Goal: Communication & Community: Answer question/provide support

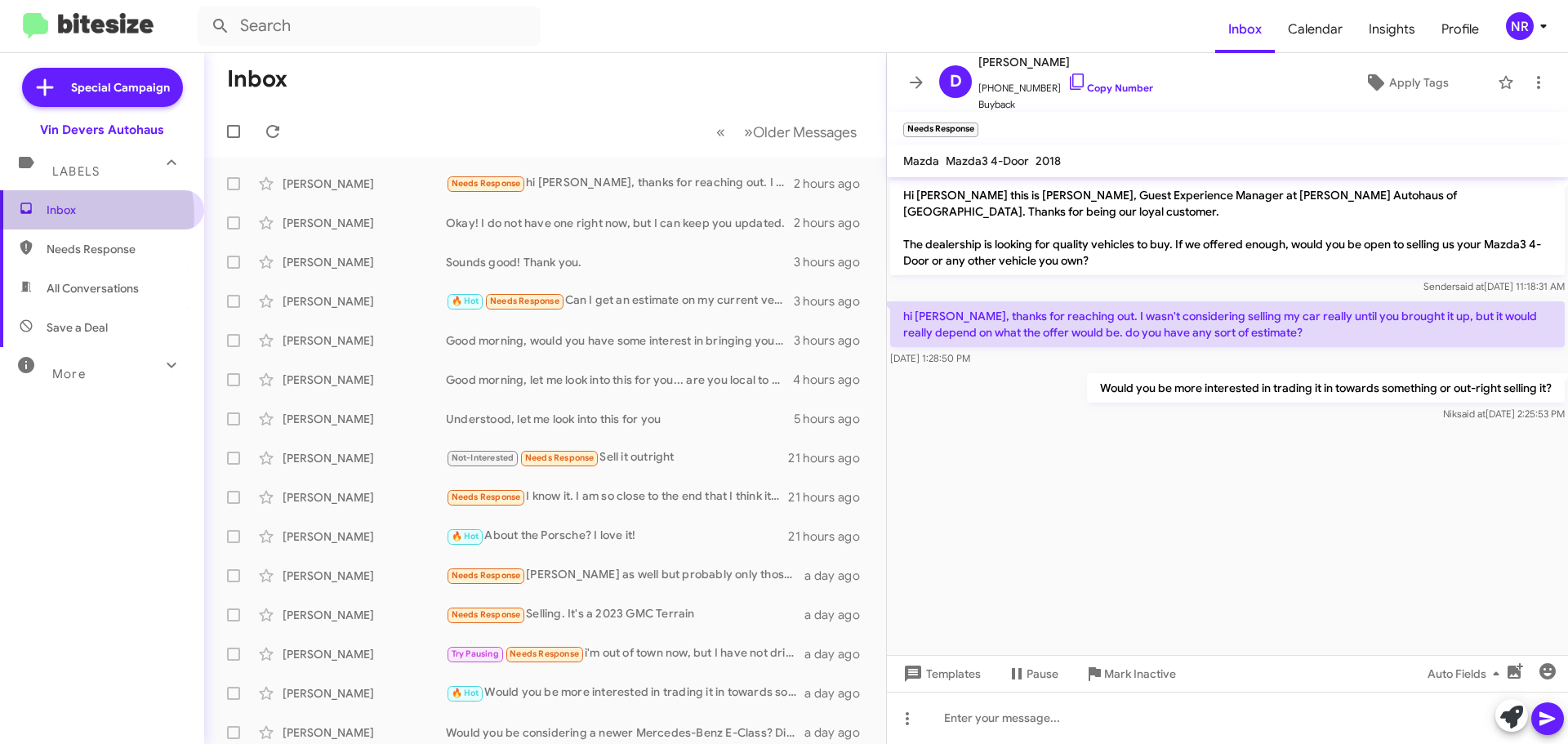
click at [75, 214] on span "Inbox" at bounding box center [116, 210] width 139 height 16
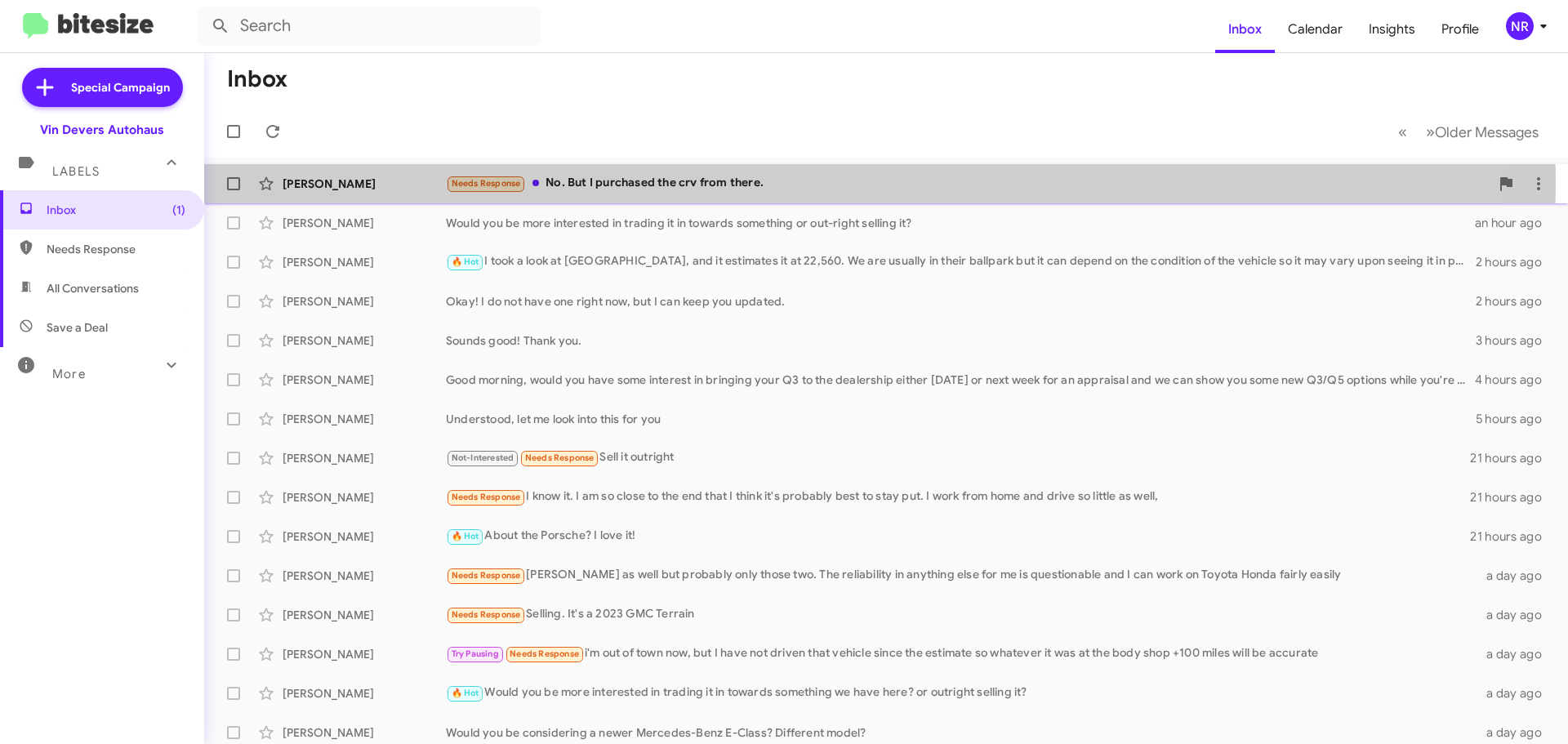
click at [700, 183] on div "Needs Response No. But I purchased the crv from there." at bounding box center [968, 183] width 1044 height 19
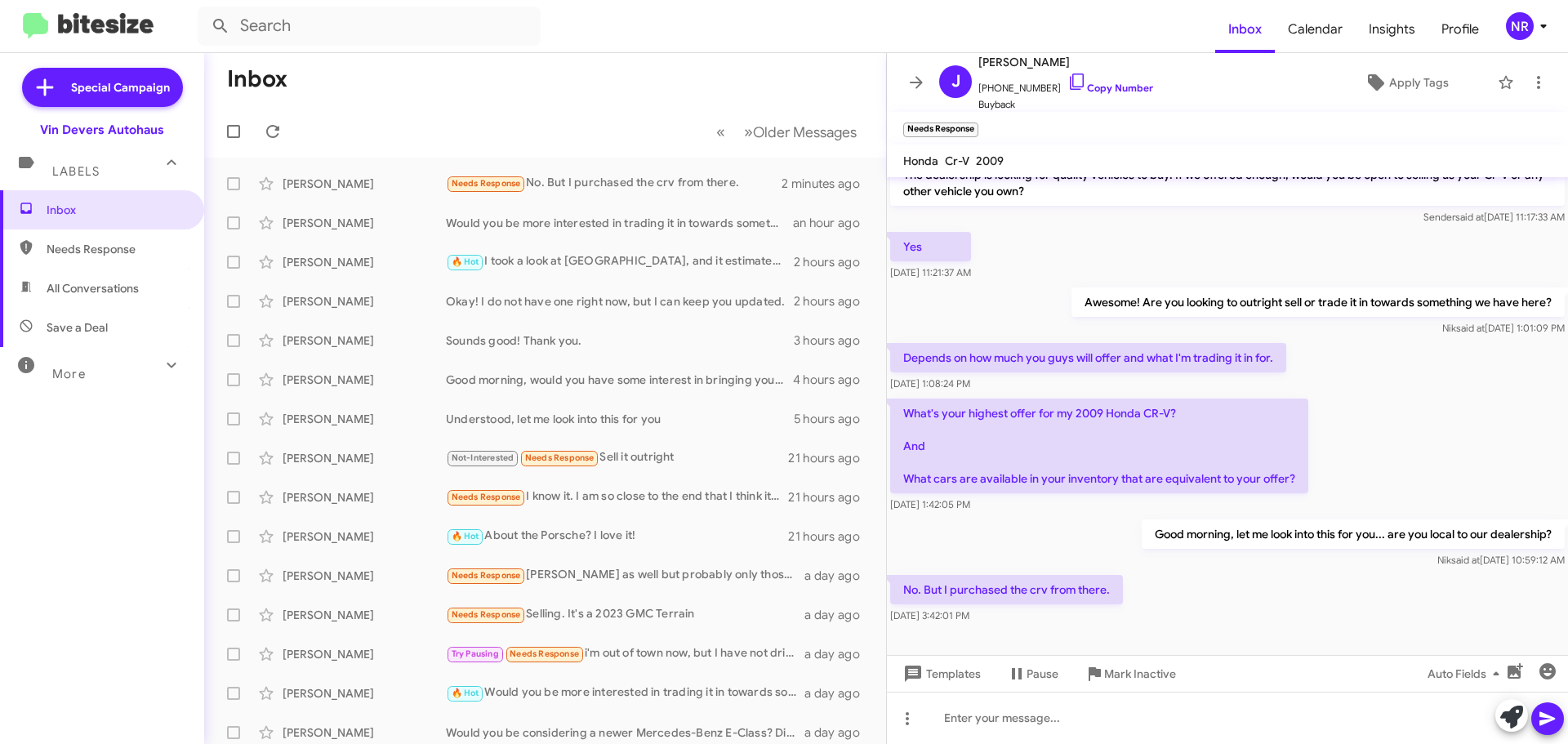
scroll to position [70, 0]
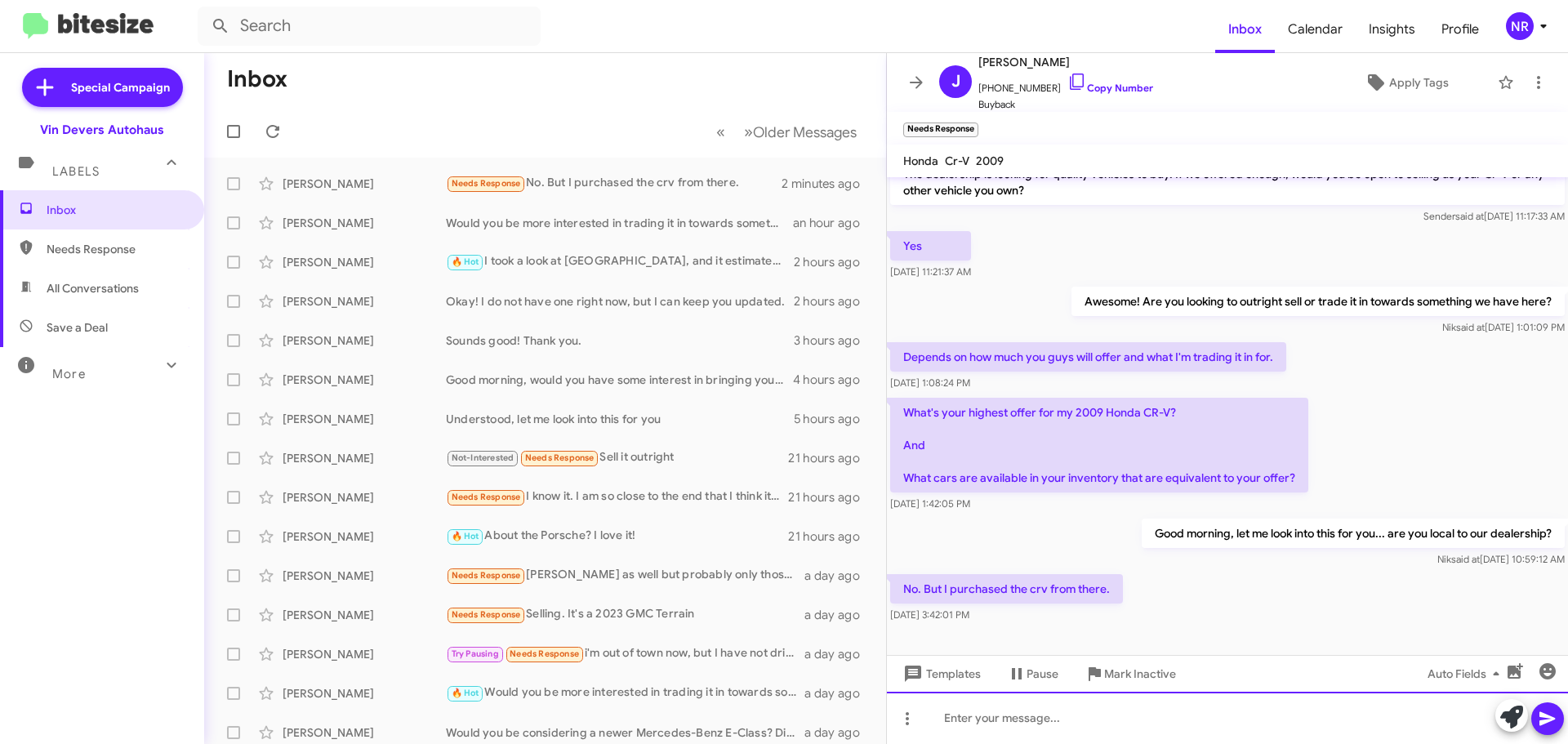
click at [1139, 708] on div at bounding box center [1227, 718] width 681 height 52
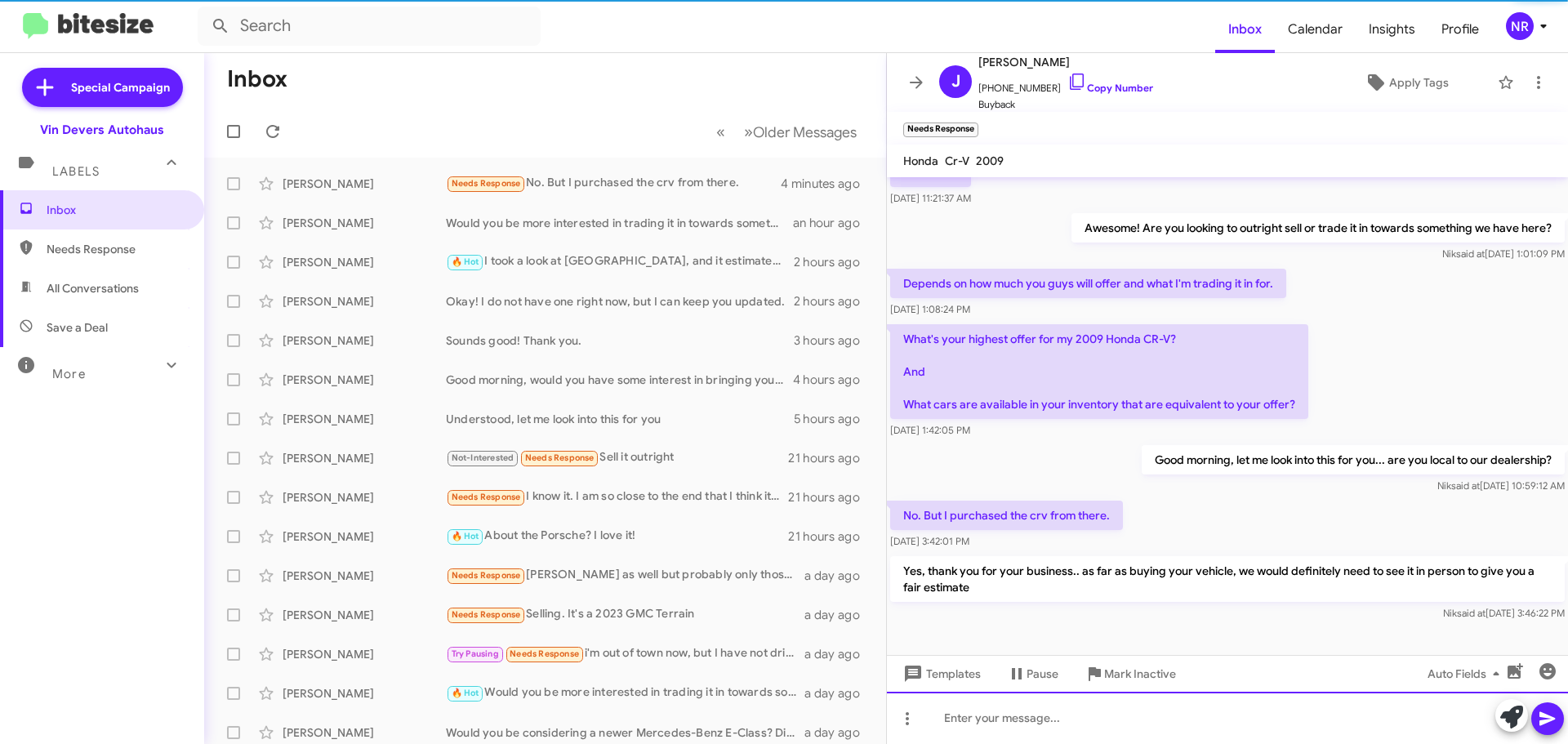
scroll to position [147, 0]
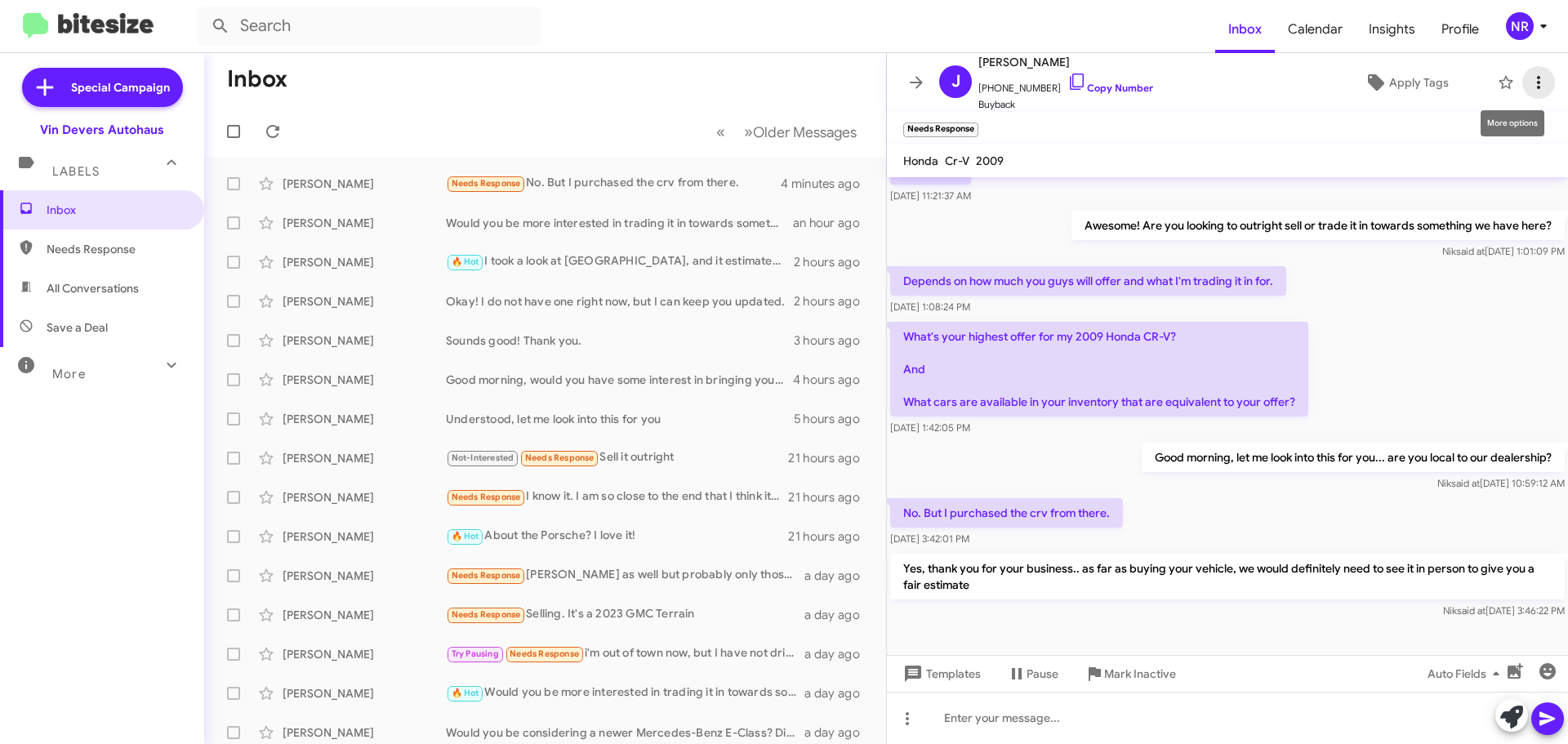
click at [1533, 87] on icon at bounding box center [1539, 83] width 20 height 20
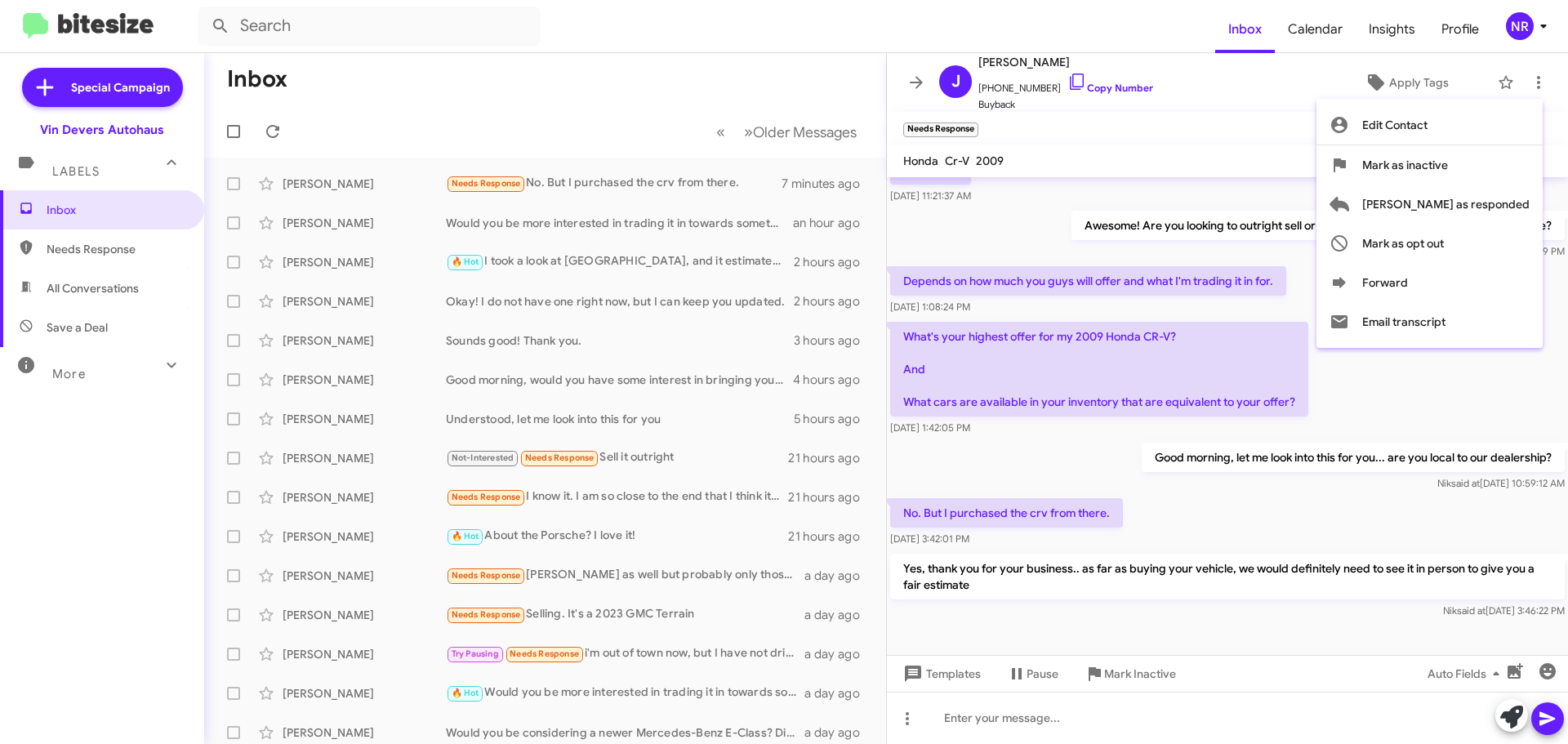
click at [1283, 93] on div at bounding box center [784, 372] width 1568 height 744
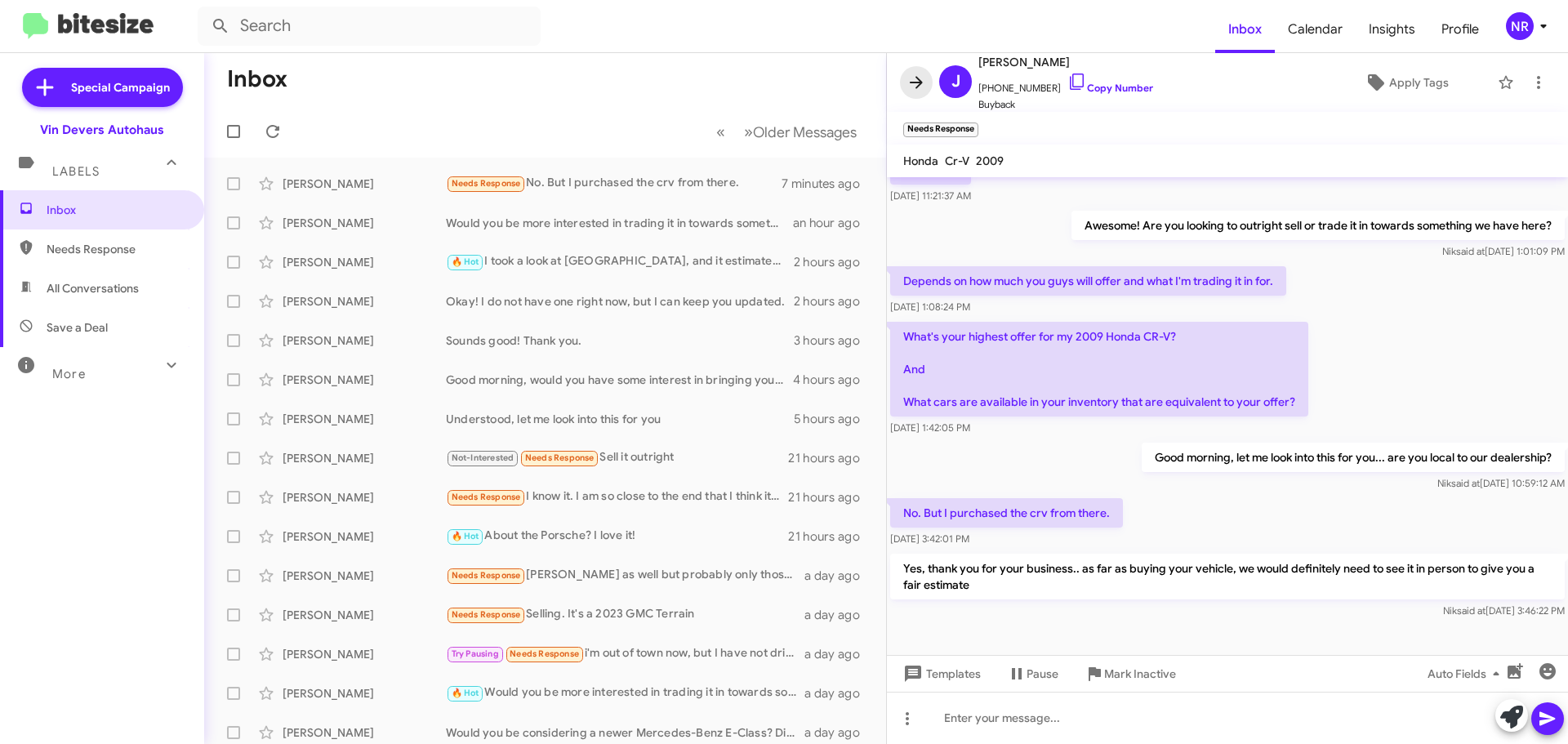
click at [915, 81] on icon at bounding box center [916, 83] width 20 height 20
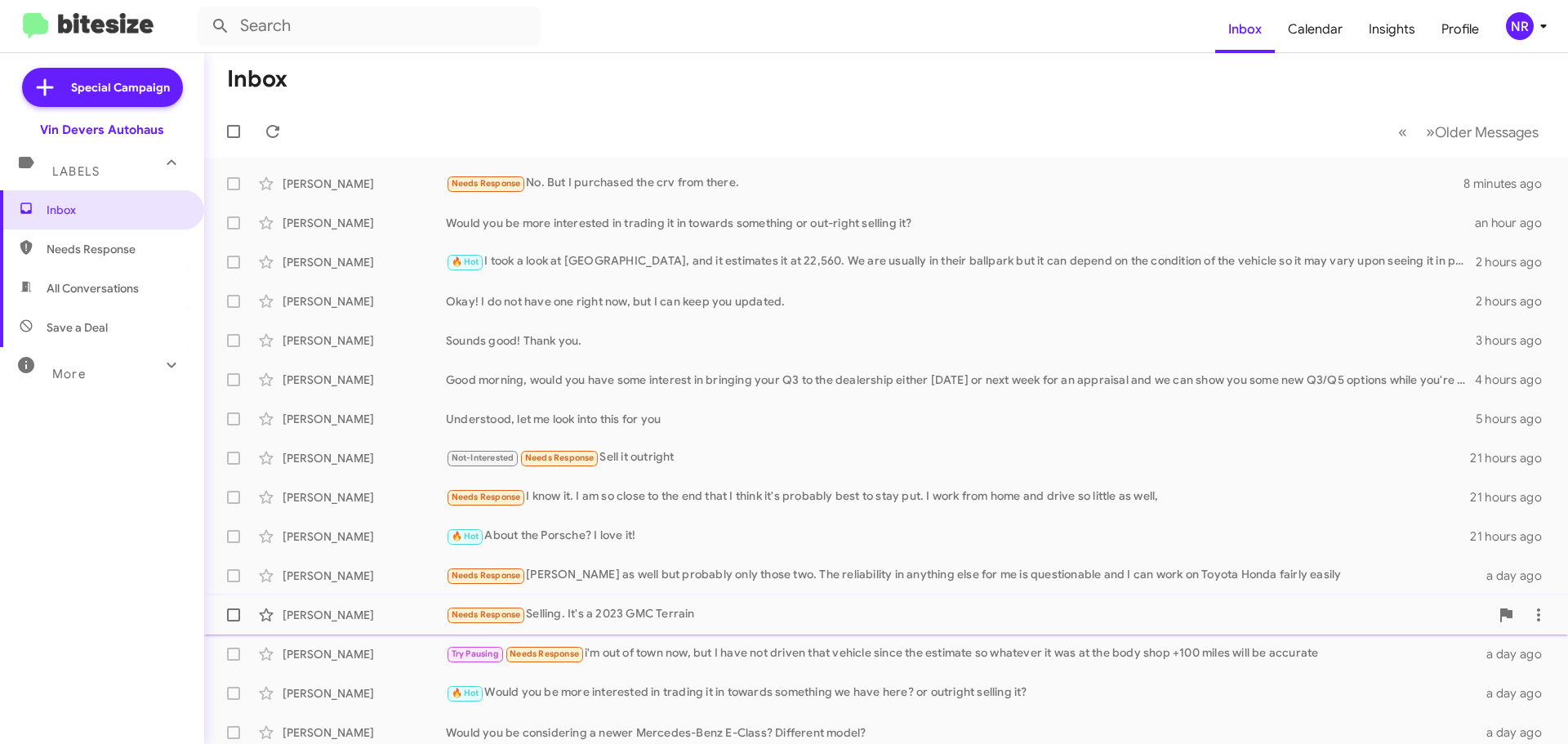
click at [662, 615] on div "Needs Response Selling. It's a 2023 GMC Terrain" at bounding box center [968, 614] width 1044 height 19
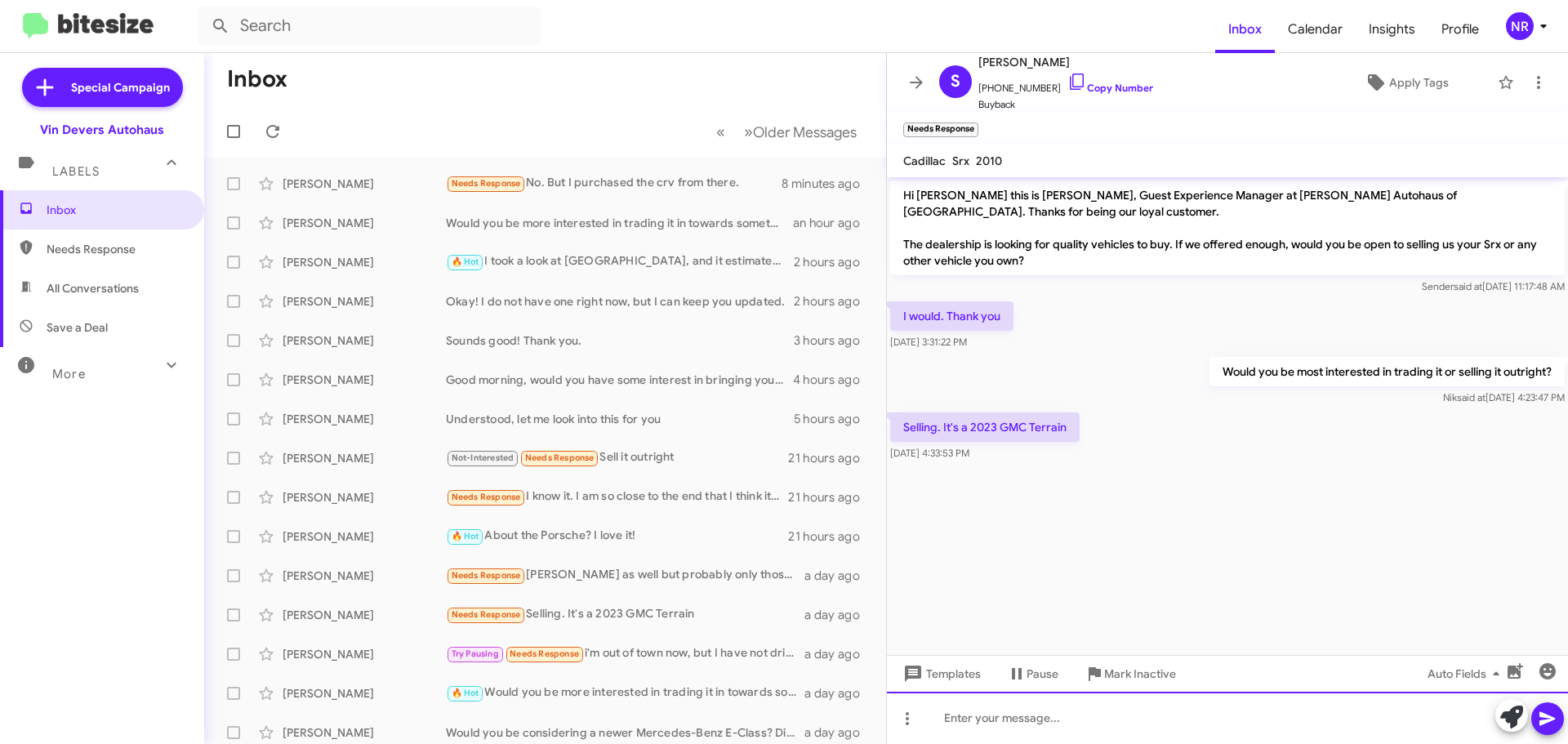
click at [1141, 701] on div at bounding box center [1227, 718] width 681 height 52
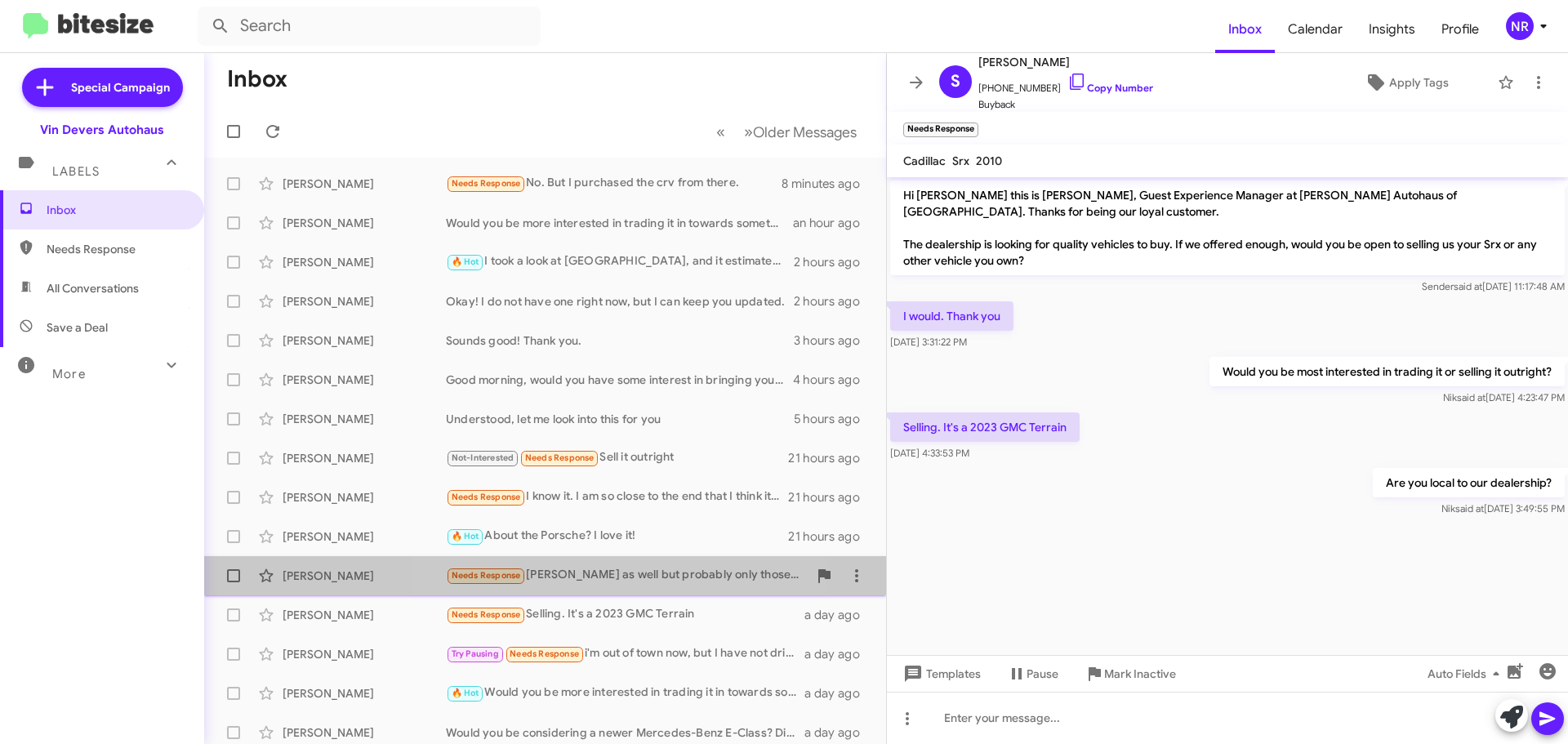
click at [591, 576] on div "Needs Response [PERSON_NAME] as well but probably only those two. The reliabili…" at bounding box center [627, 575] width 362 height 19
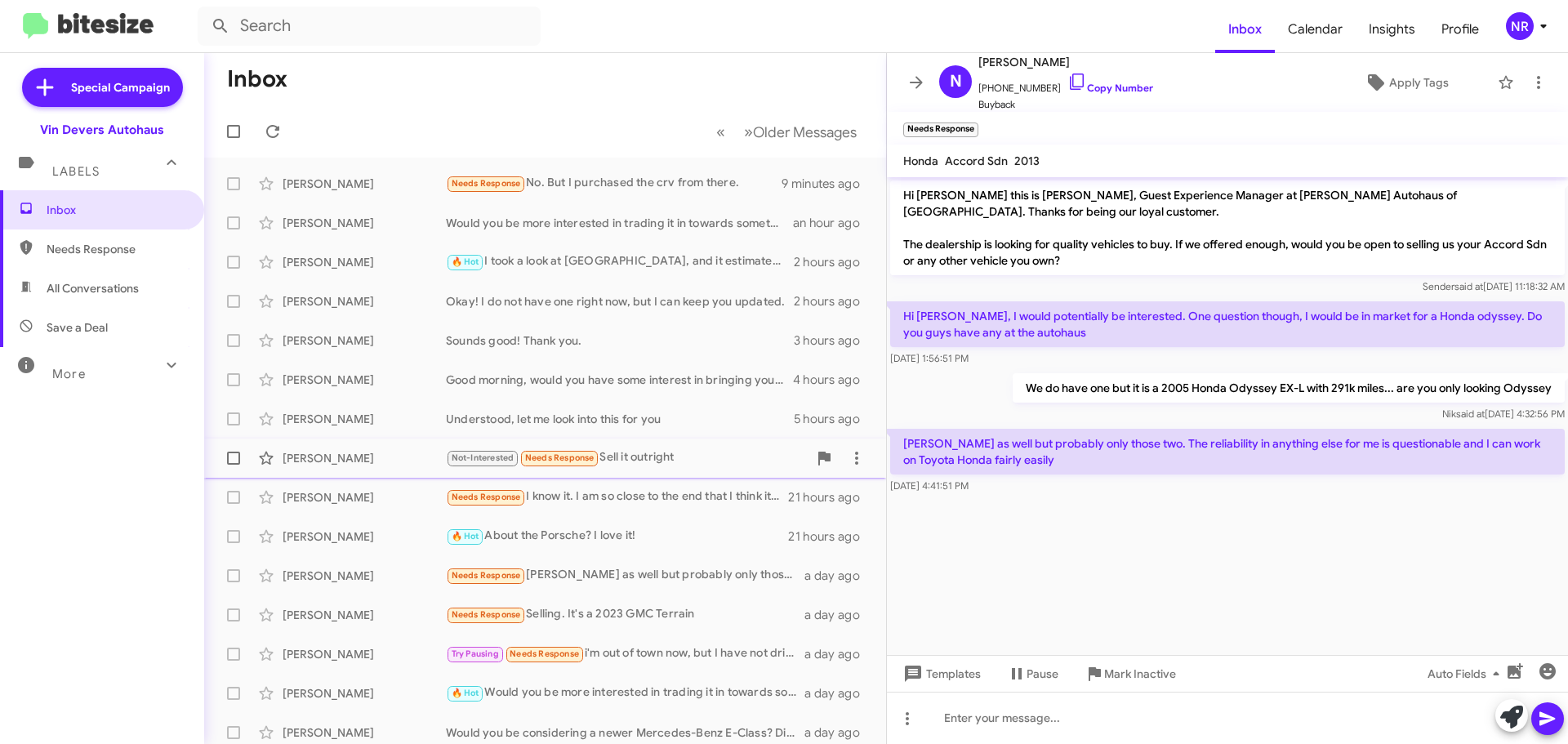
click at [675, 465] on div "Not-Interested Needs Response Sell it outright" at bounding box center [627, 458] width 362 height 19
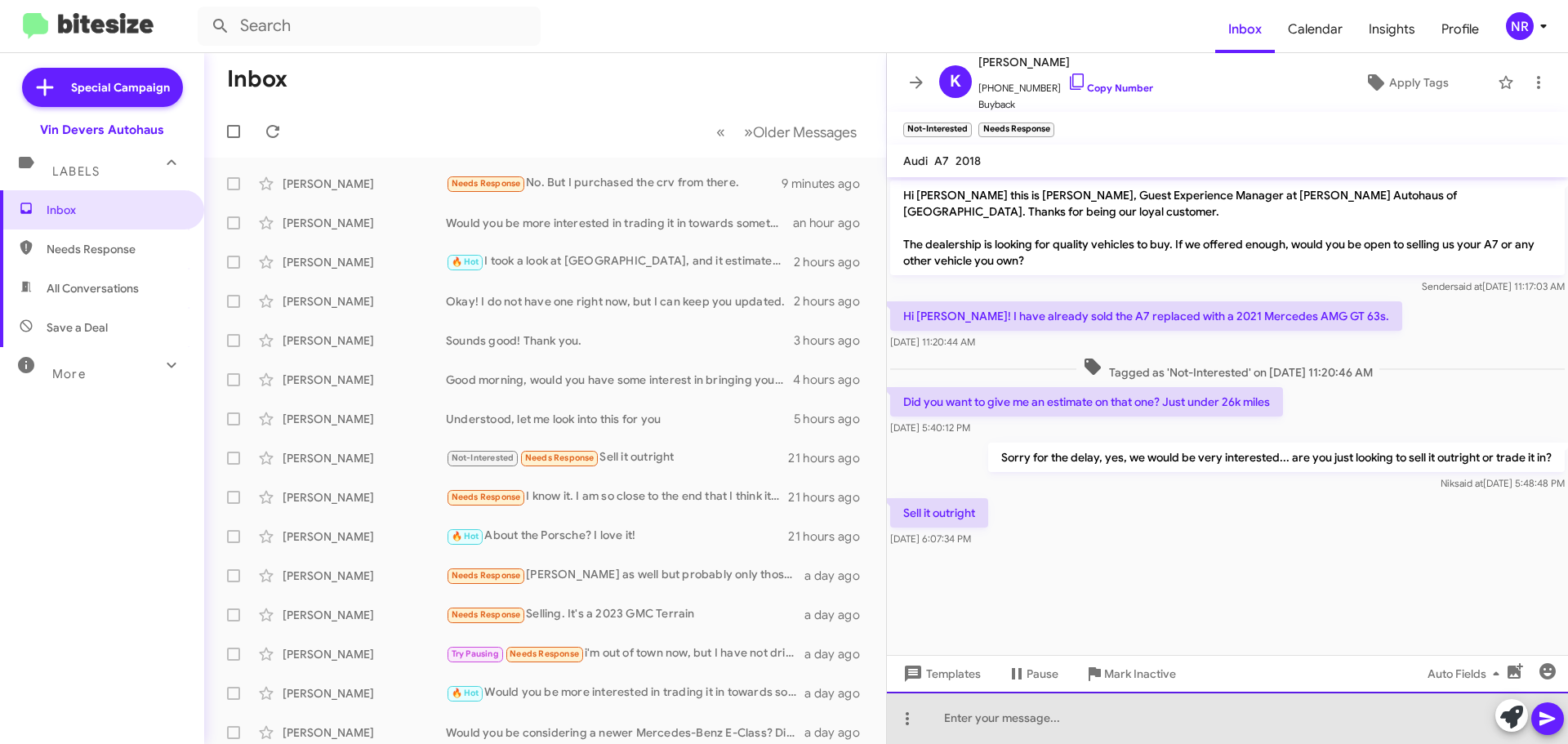
click at [1046, 704] on div at bounding box center [1227, 718] width 681 height 52
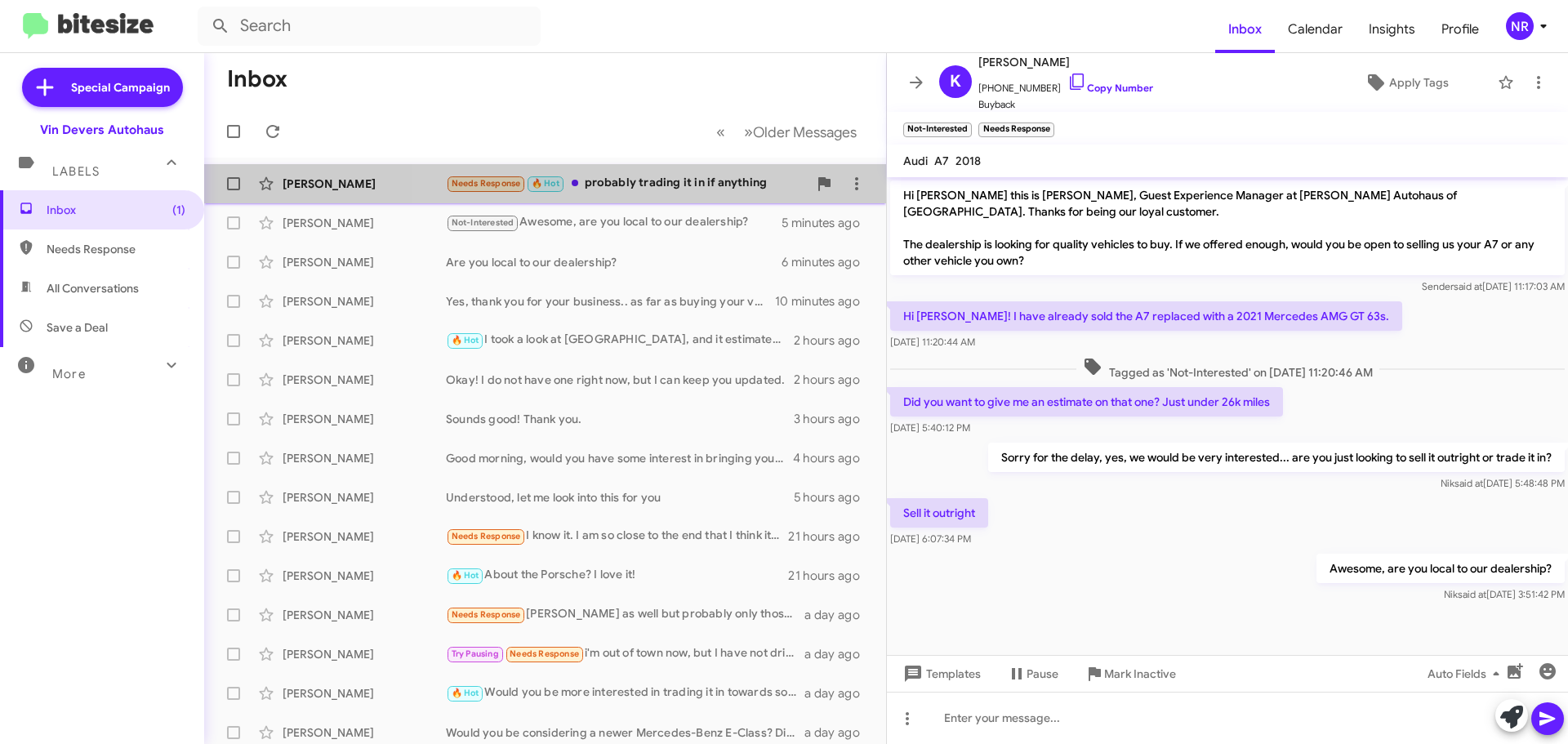
click at [689, 191] on div "Needs Response 🔥 Hot probably trading it in if anything" at bounding box center [627, 183] width 362 height 19
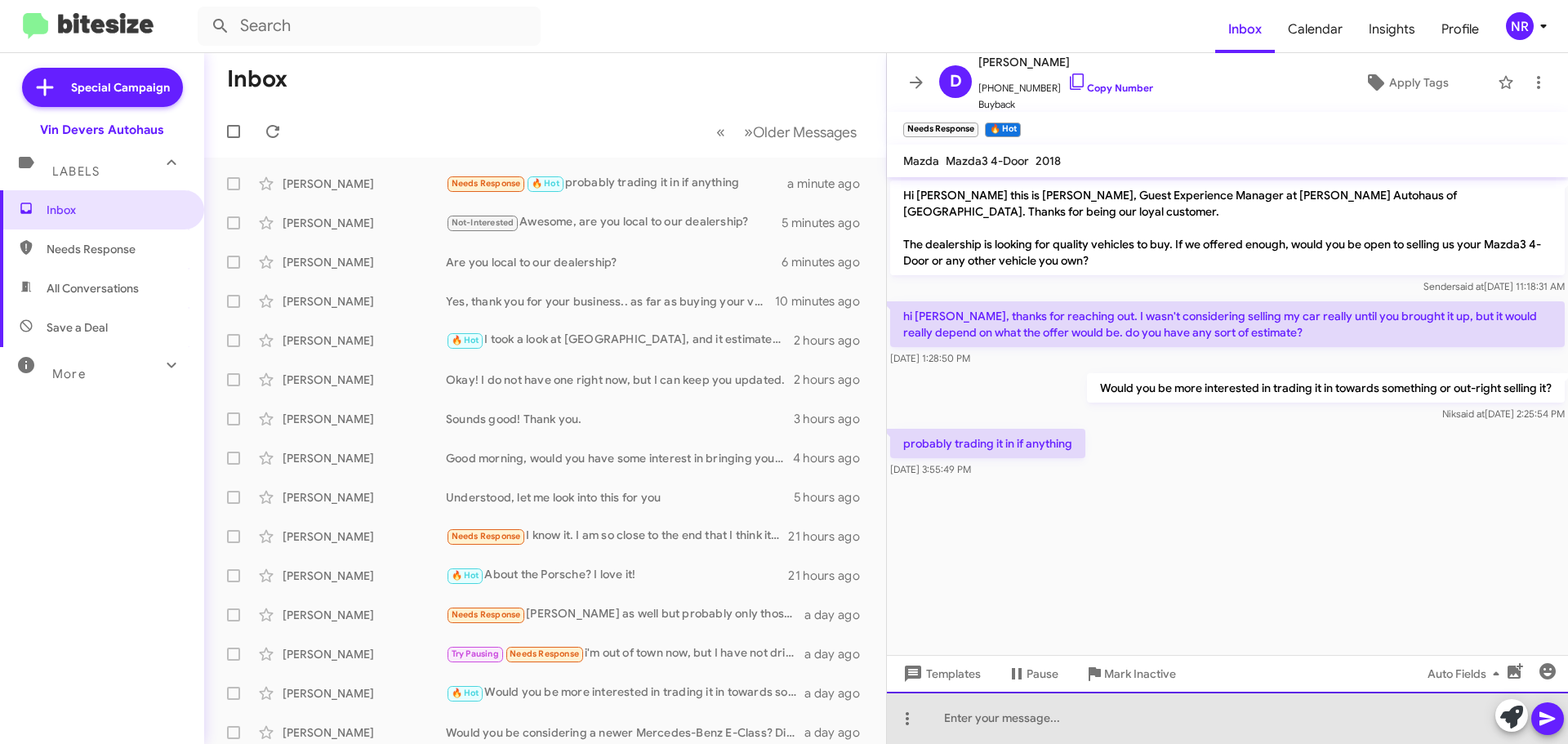
click at [978, 715] on div at bounding box center [1227, 718] width 681 height 52
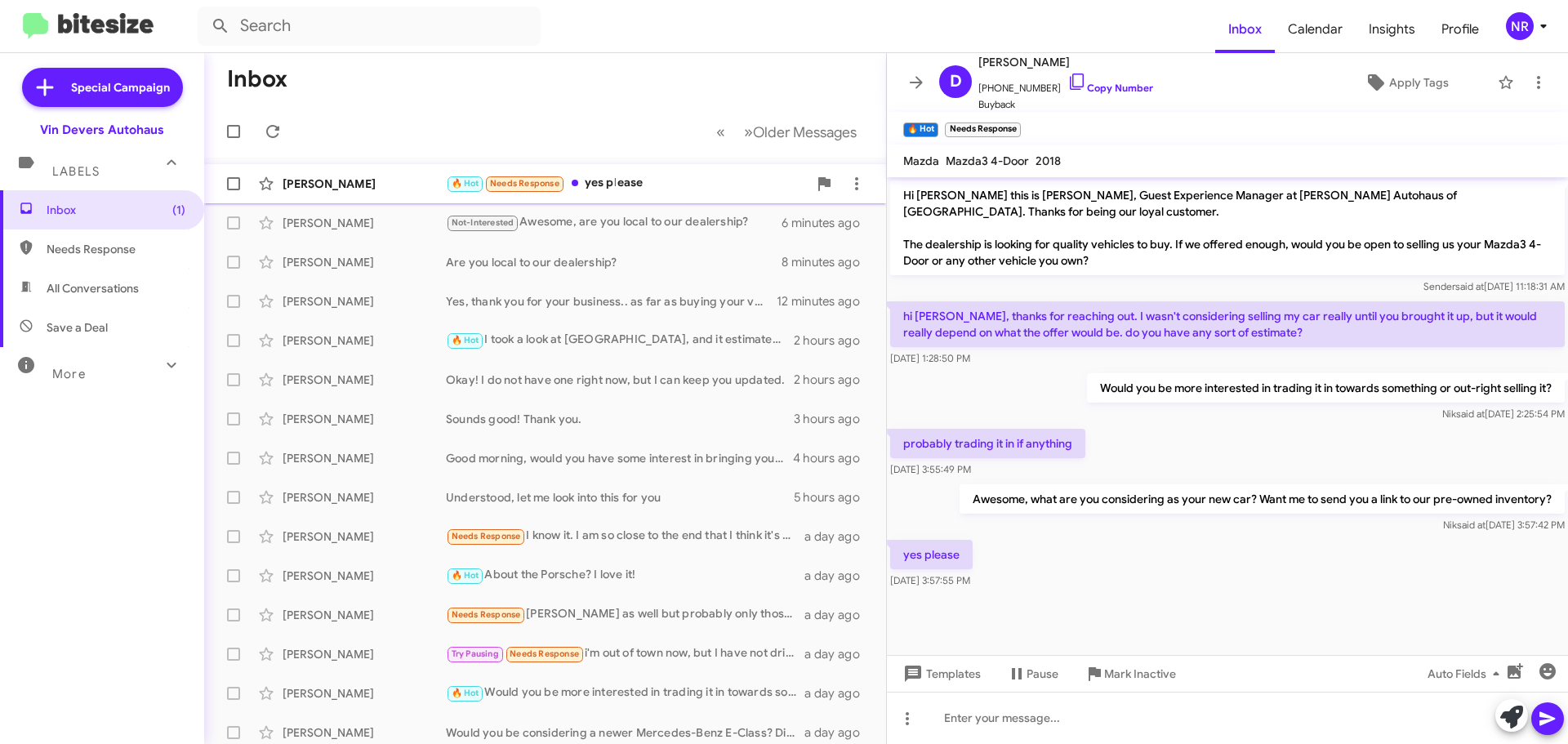
click at [655, 179] on div "🔥 Hot Needs Response yes please" at bounding box center [627, 183] width 362 height 19
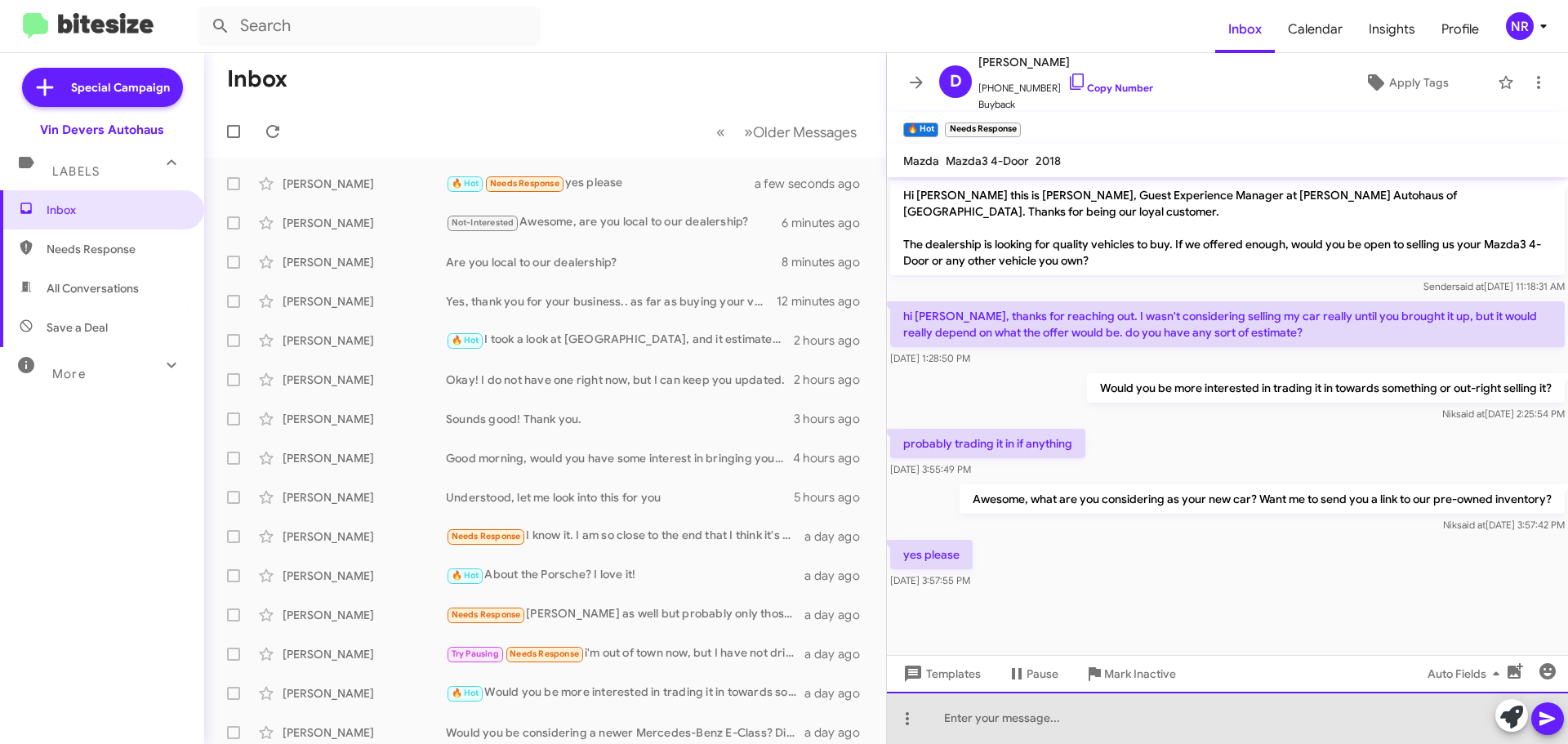
click at [1024, 712] on div at bounding box center [1227, 718] width 681 height 52
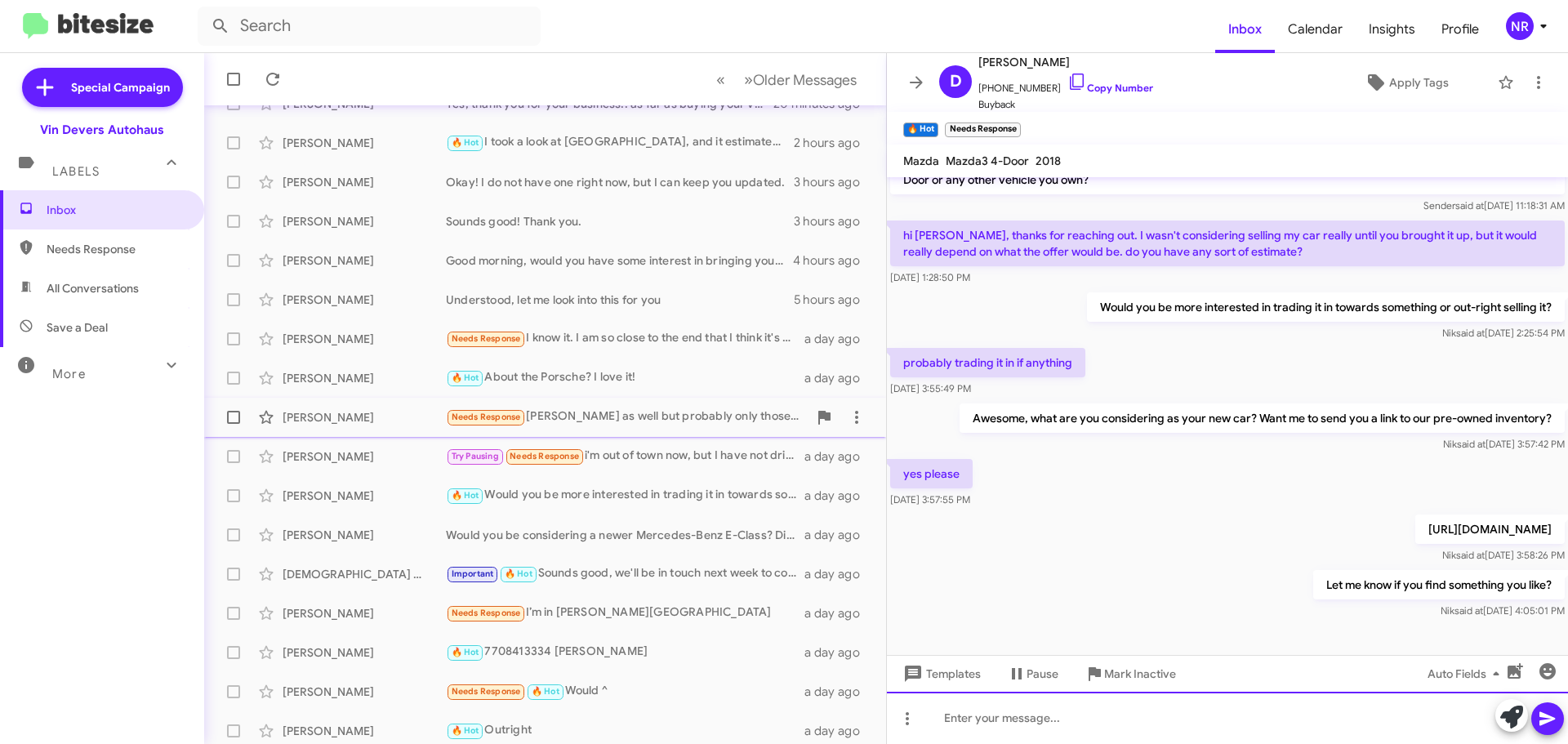
scroll to position [204, 0]
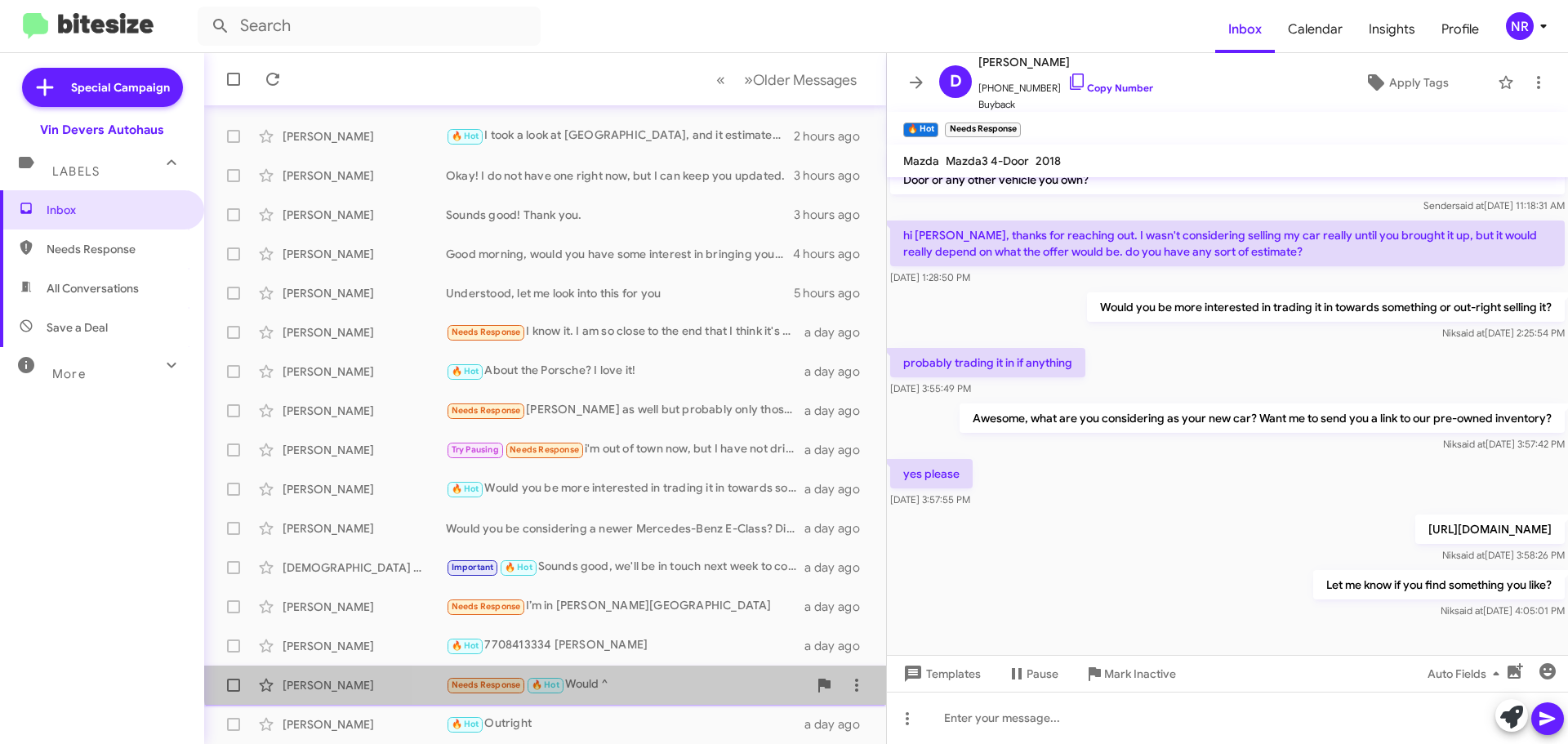
click at [673, 674] on div "[PERSON_NAME] Needs Response 🔥 Hot Would ^ a day ago" at bounding box center [545, 685] width 656 height 33
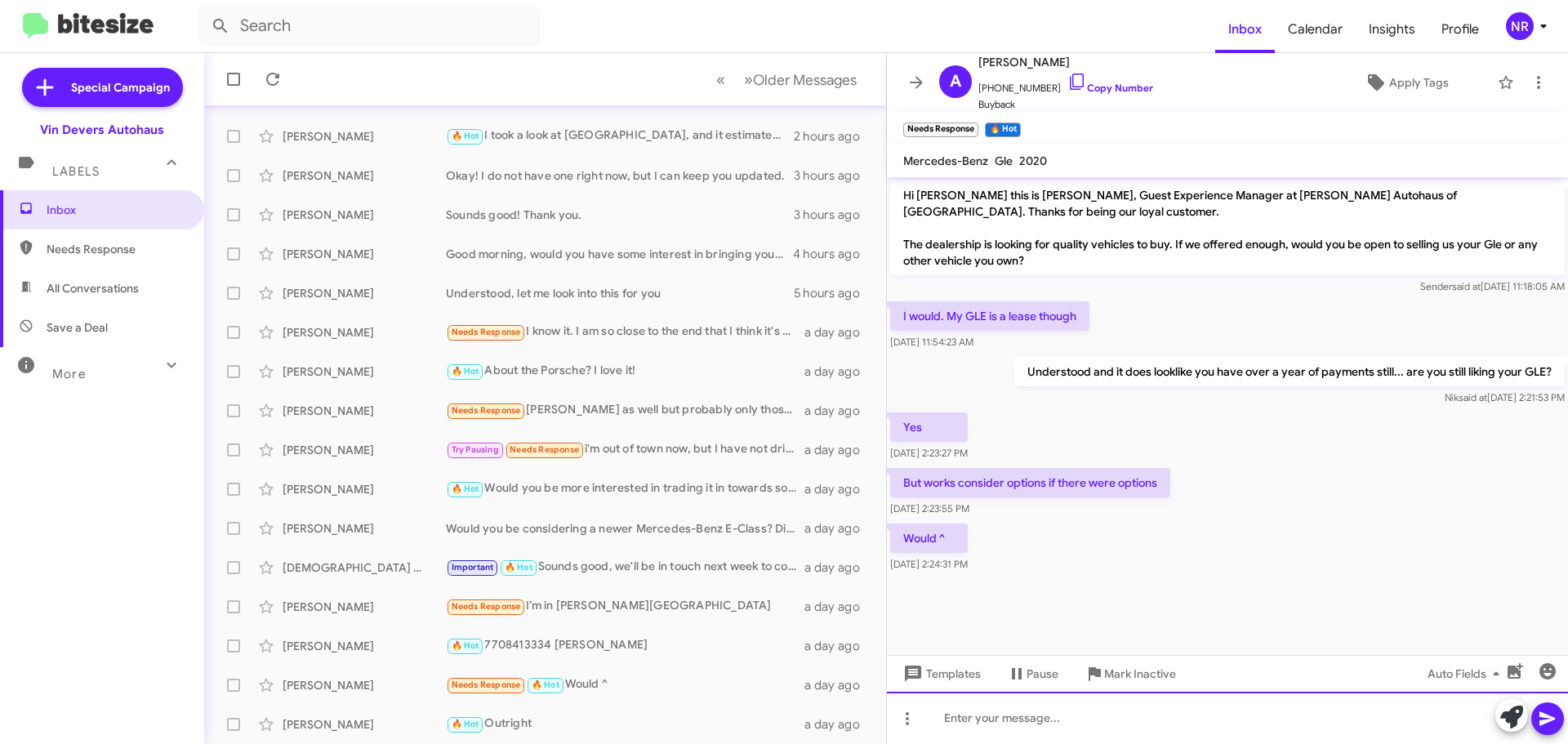
click at [1114, 709] on div at bounding box center [1227, 718] width 681 height 52
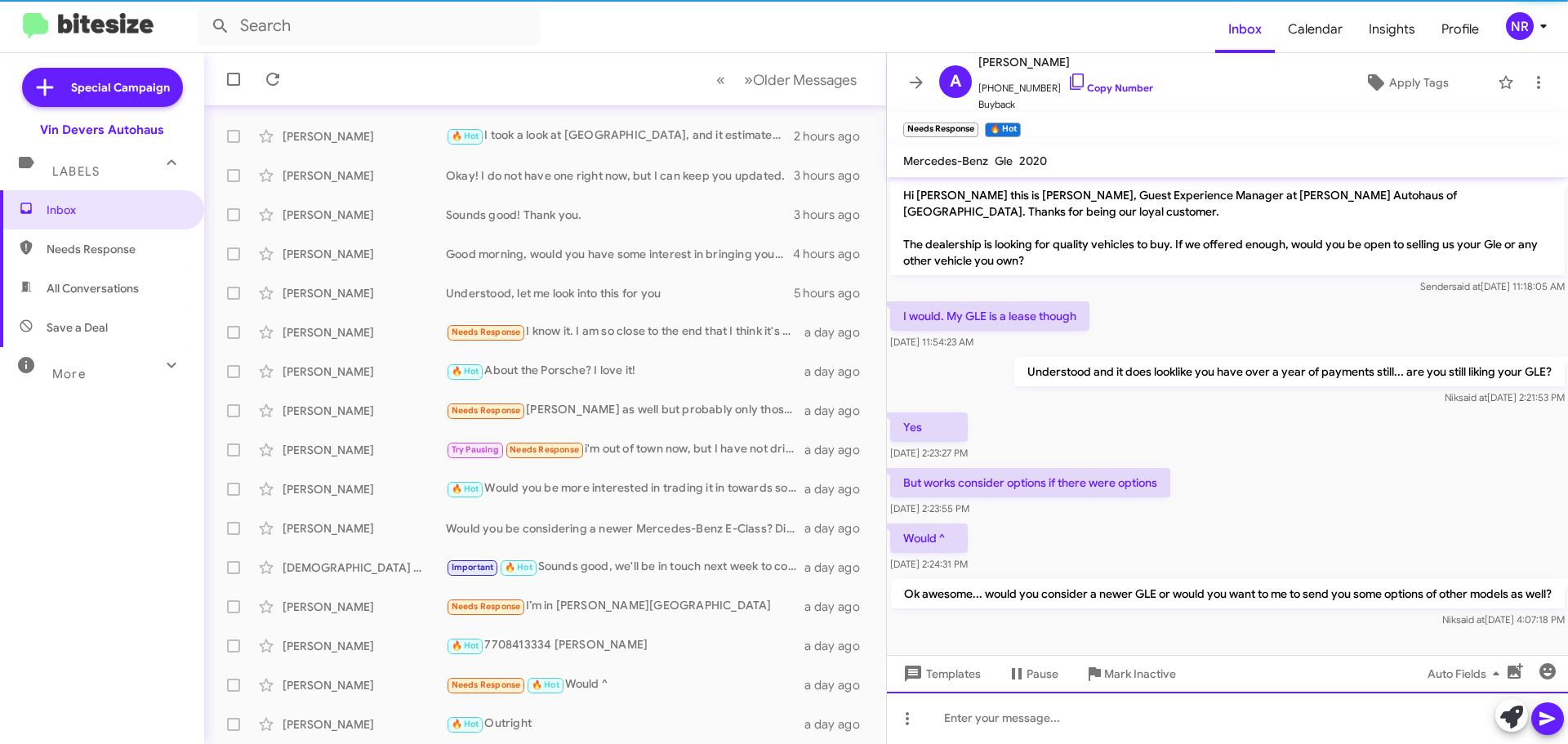
scroll to position [21, 0]
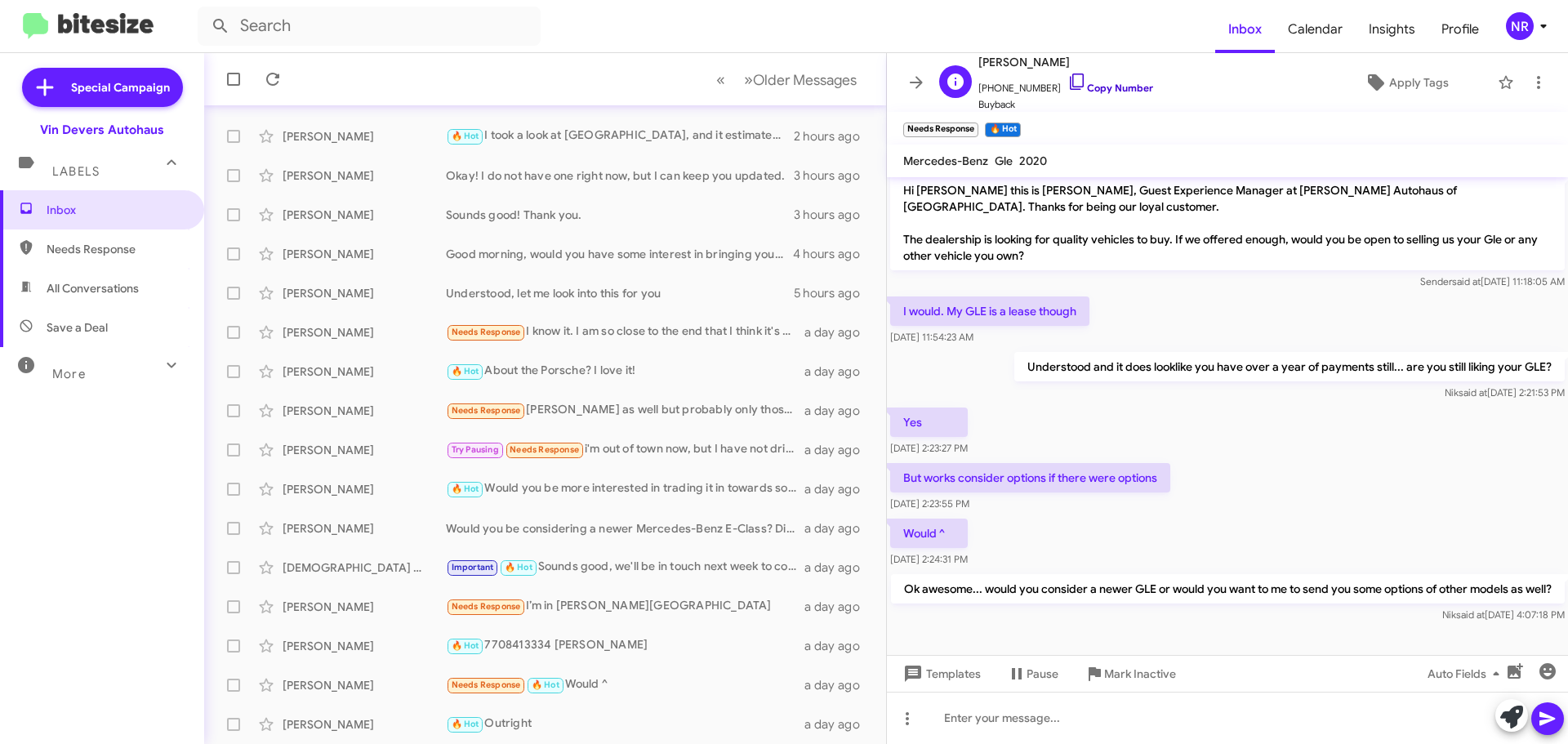
click at [1087, 92] on link "Copy Number" at bounding box center [1110, 88] width 86 height 12
